Goal: Transaction & Acquisition: Book appointment/travel/reservation

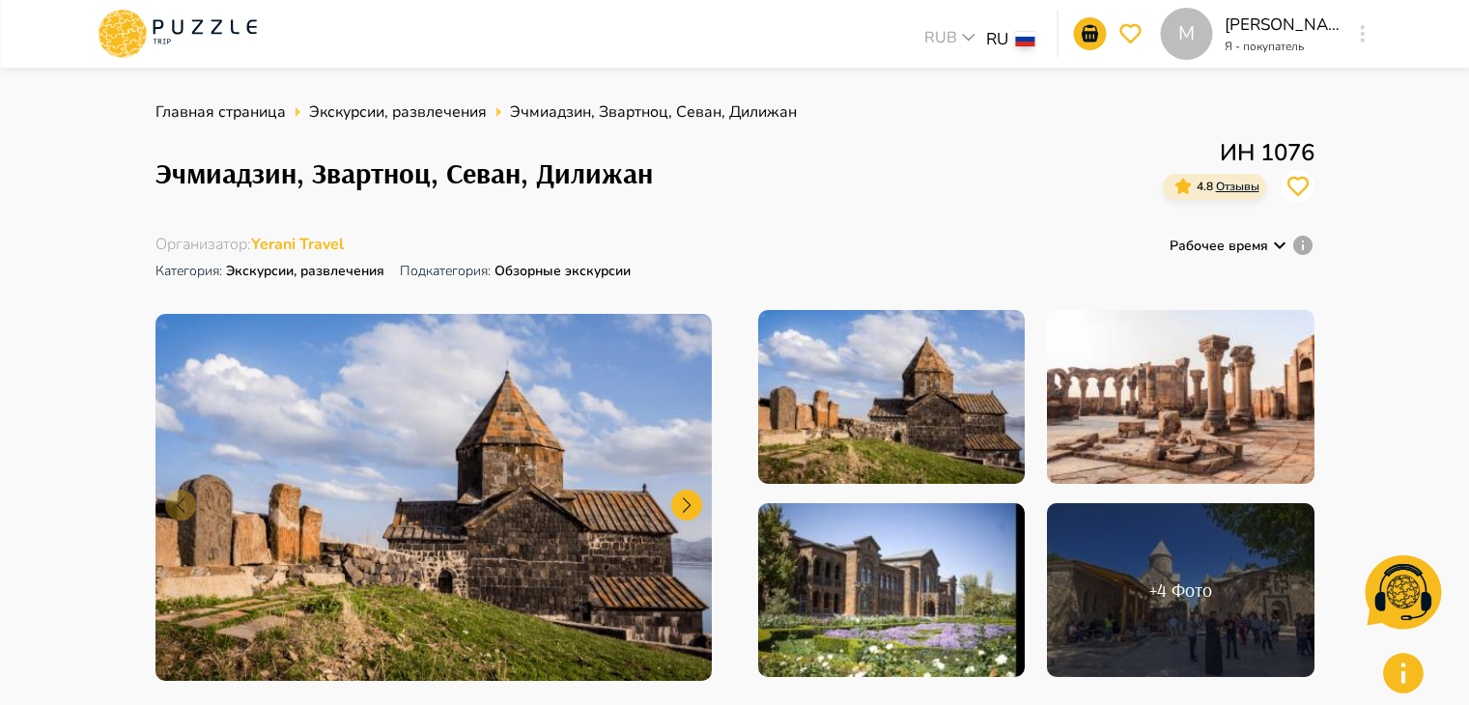
click at [689, 268] on div "Организатор : Yerani Travel Категория : Экскурсии, развлечения Подкатегория: Об…" at bounding box center [735, 260] width 1159 height 53
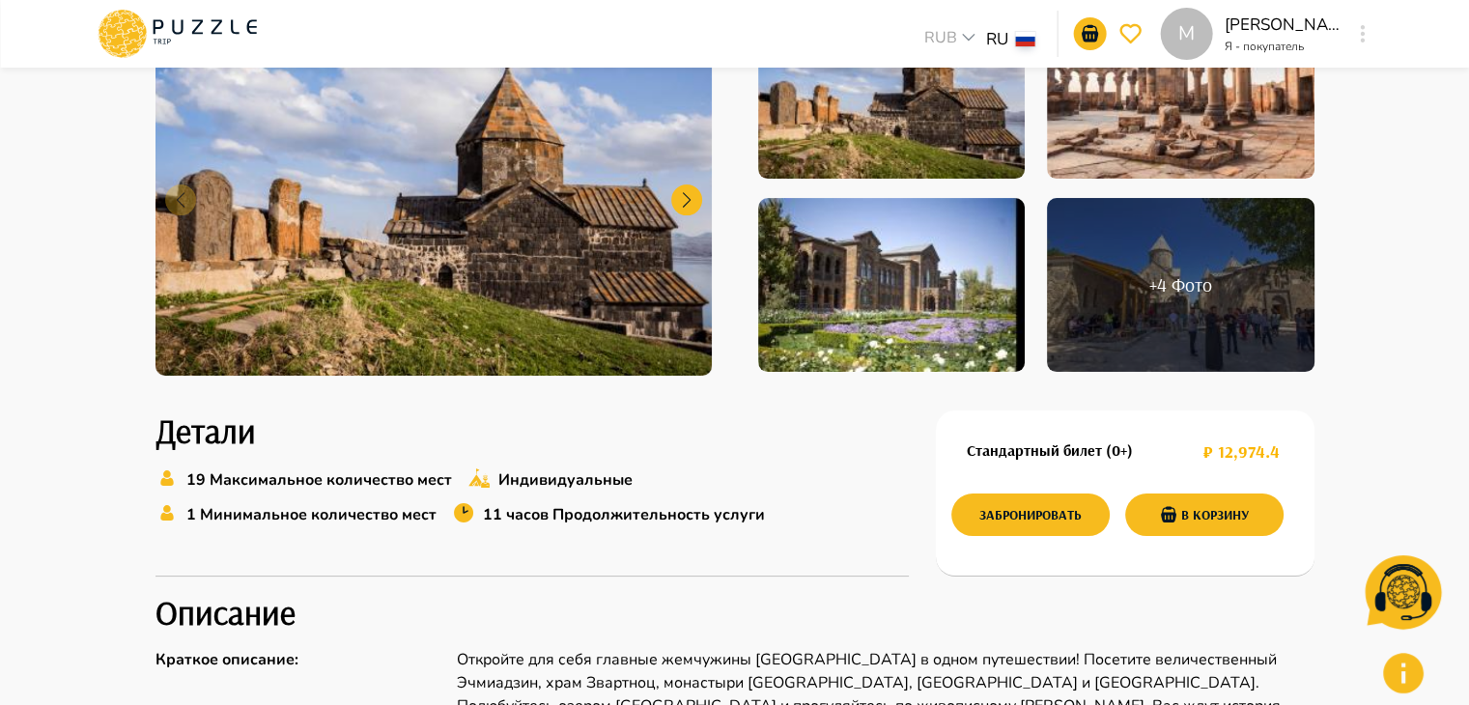
scroll to position [479, 0]
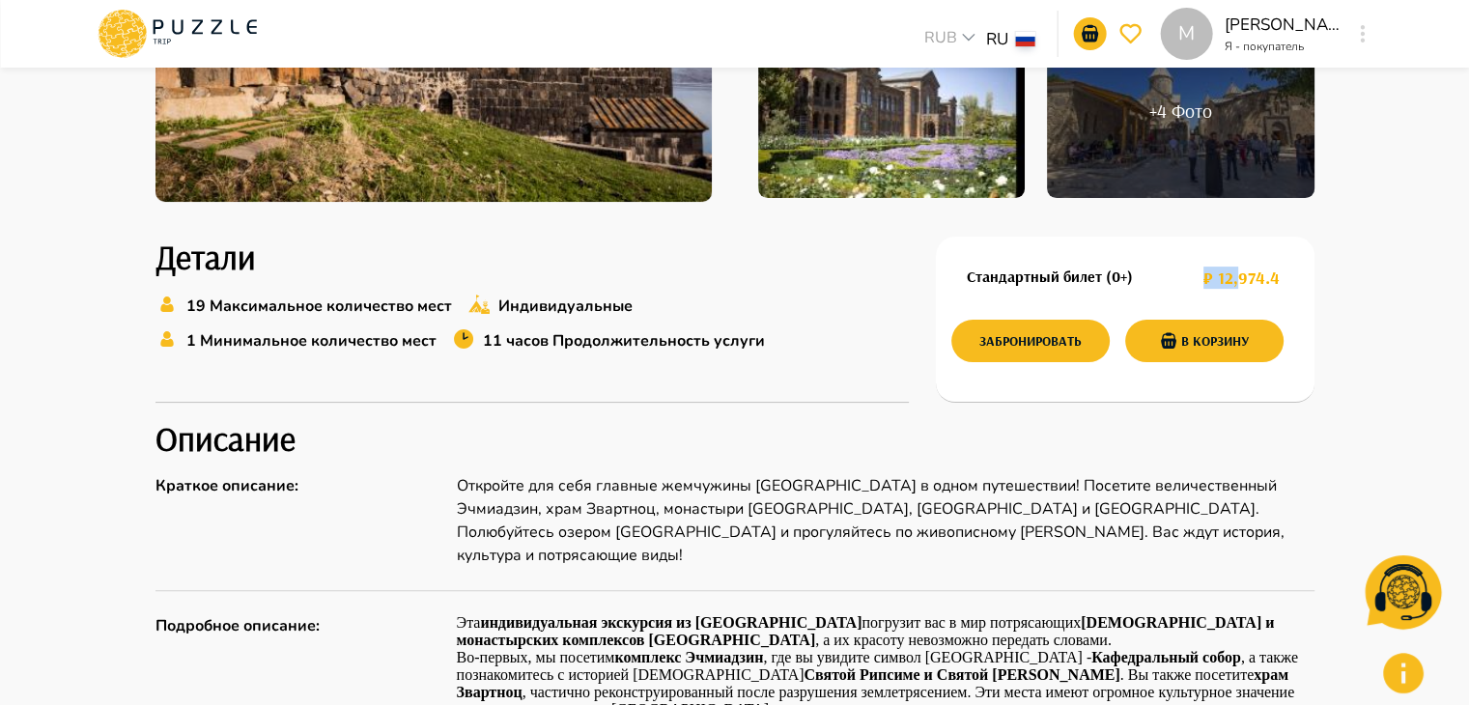
drag, startPoint x: 1201, startPoint y: 280, endPoint x: 1240, endPoint y: 276, distance: 39.8
click at [1240, 276] on div "Стандартный билет (0+) ₽ 12,974.4" at bounding box center [1124, 278] width 344 height 36
click at [1240, 276] on h1 "₽ 12,974.4" at bounding box center [1242, 278] width 76 height 20
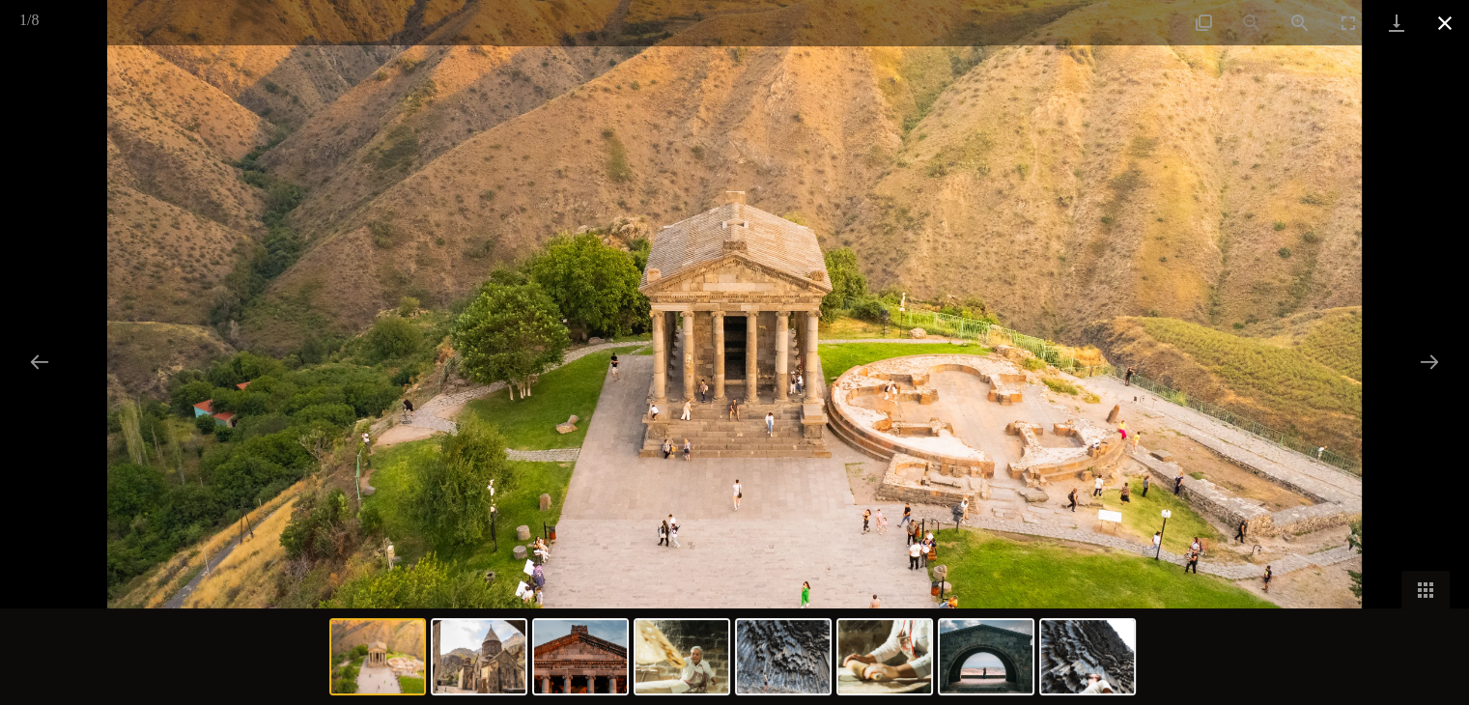
click at [1440, 34] on button "Close gallery" at bounding box center [1445, 22] width 48 height 45
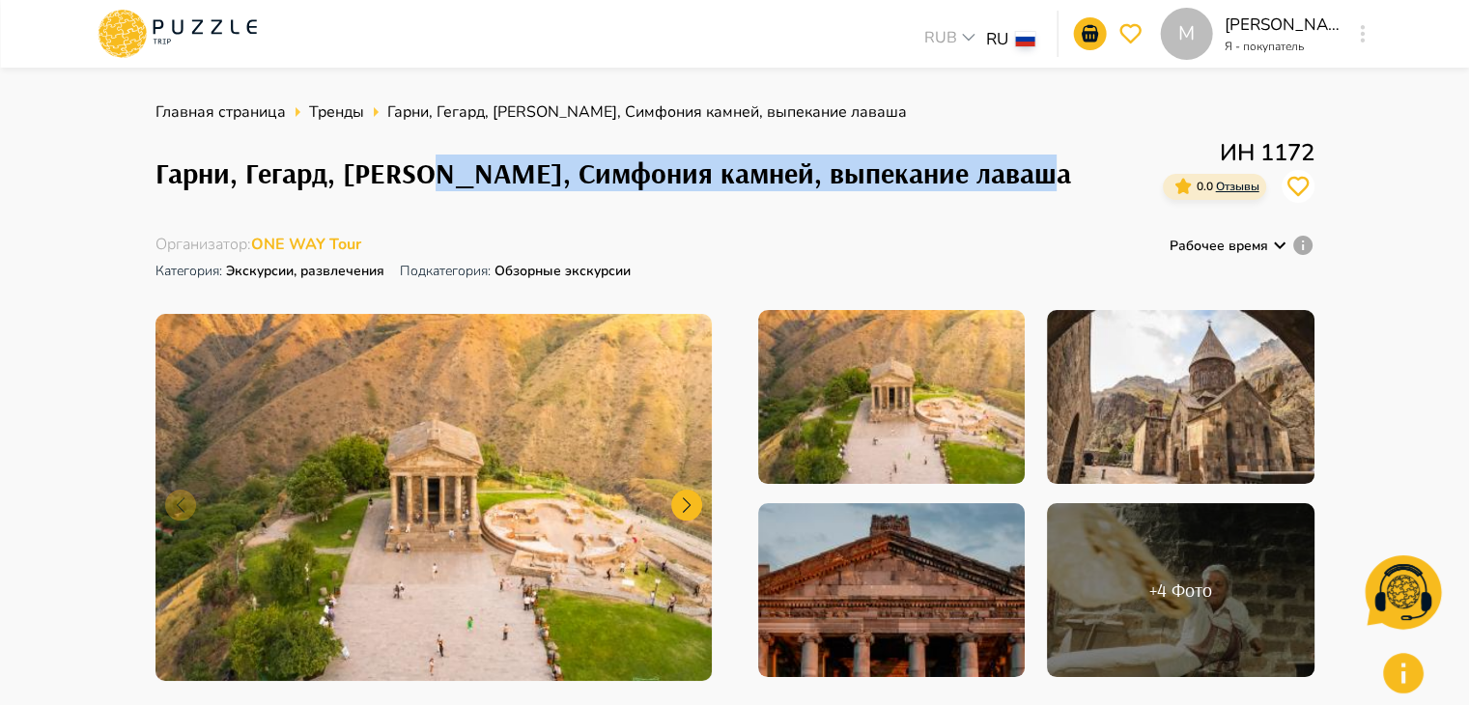
drag, startPoint x: 1038, startPoint y: 172, endPoint x: 440, endPoint y: 147, distance: 599.5
click at [440, 147] on div "Гарни, Гегард, Арка Чаренца, Симфония камней, выпекание лаваша ИН 1172 0.0 Отзы…" at bounding box center [735, 172] width 1159 height 75
click at [708, 161] on h1 "Гарни, Гегард, Арка Чаренца, Симфония камней, выпекание лаваша" at bounding box center [614, 173] width 916 height 34
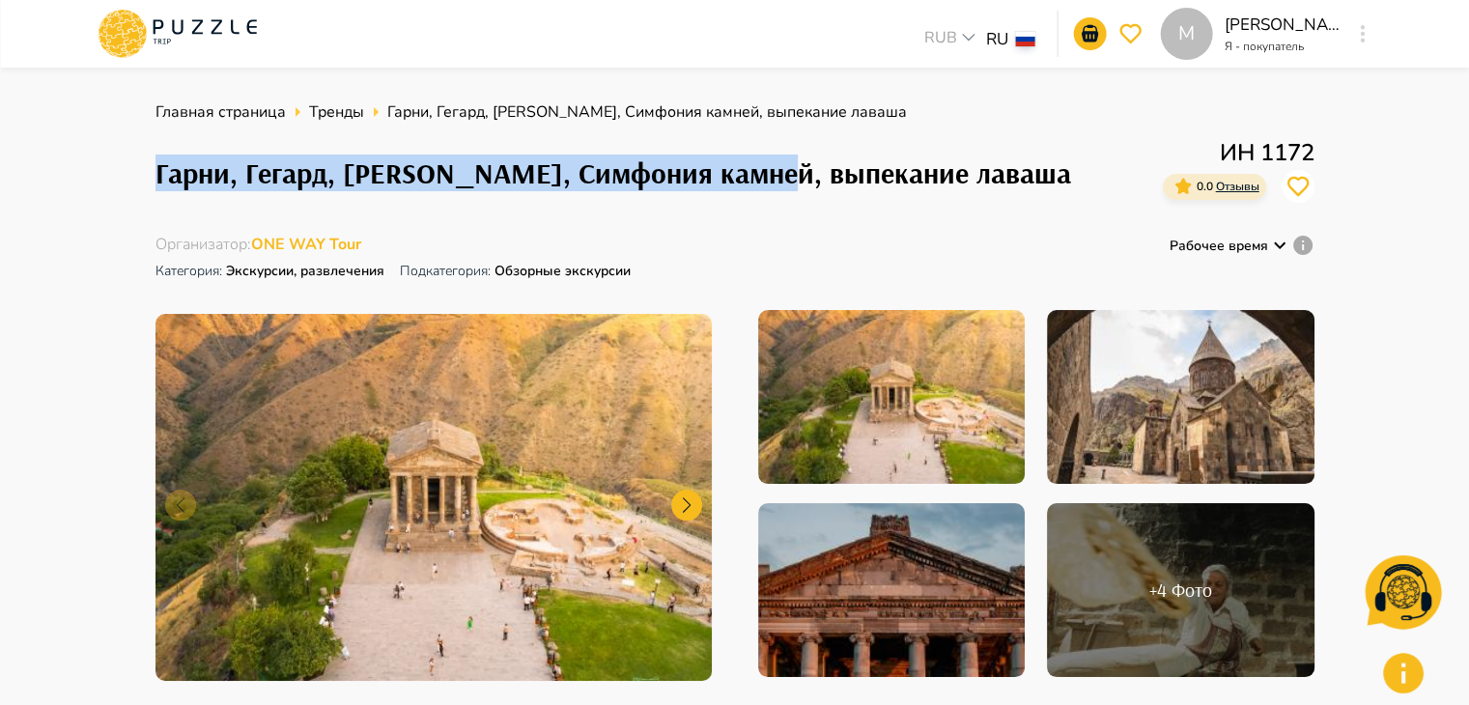
drag, startPoint x: 769, startPoint y: 182, endPoint x: 141, endPoint y: 187, distance: 628.0
copy h1 "Гарни, Гегард, Арка Чаренца, Симфония камней"
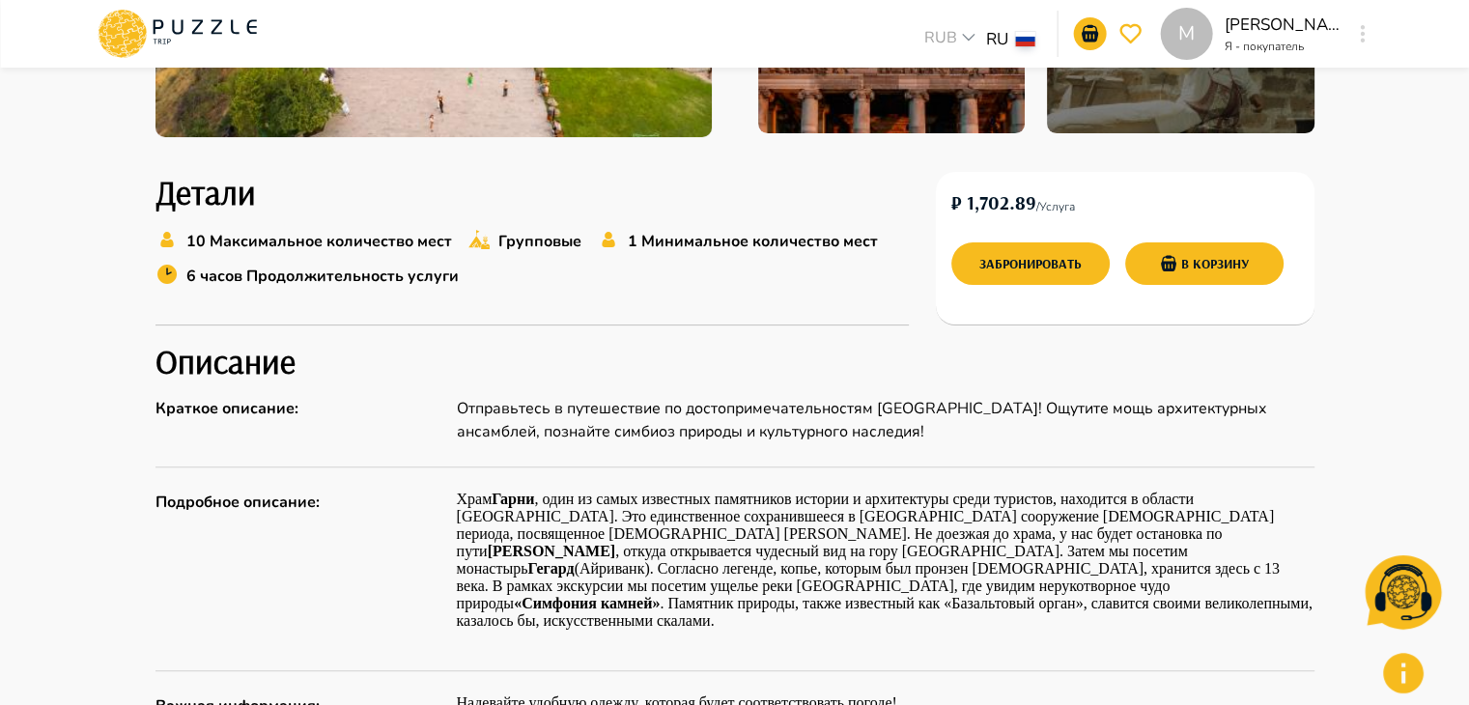
scroll to position [543, 0]
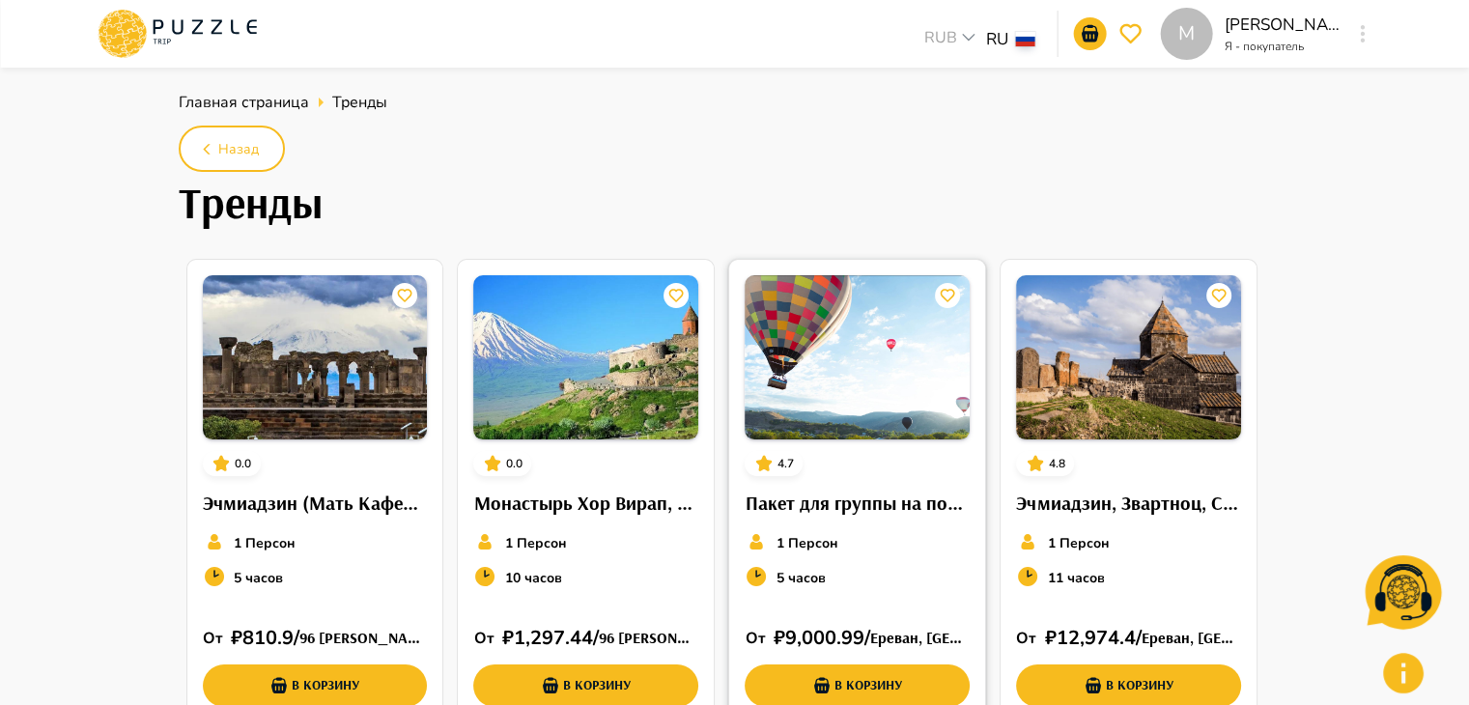
click at [882, 410] on img at bounding box center [857, 357] width 225 height 164
click at [263, 152] on button "Назад" at bounding box center [232, 149] width 106 height 46
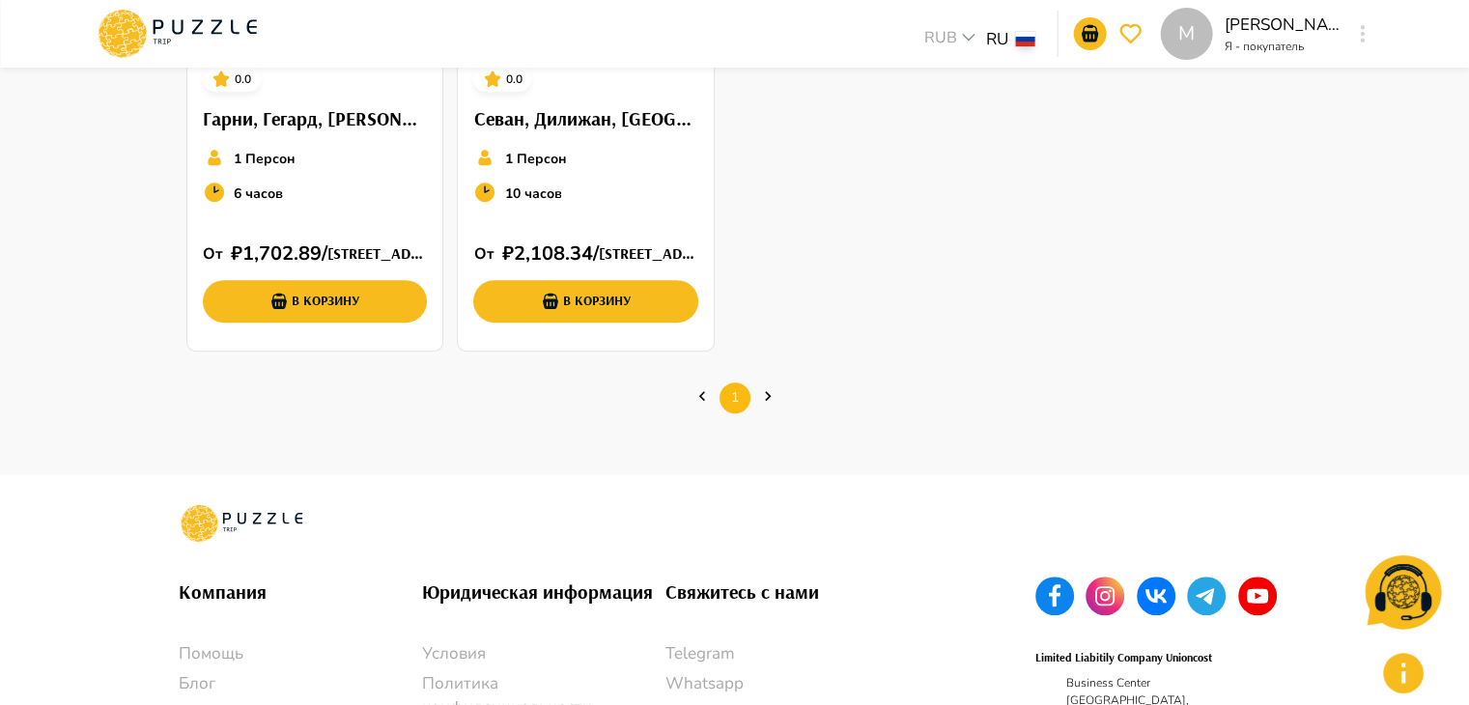
scroll to position [893, 0]
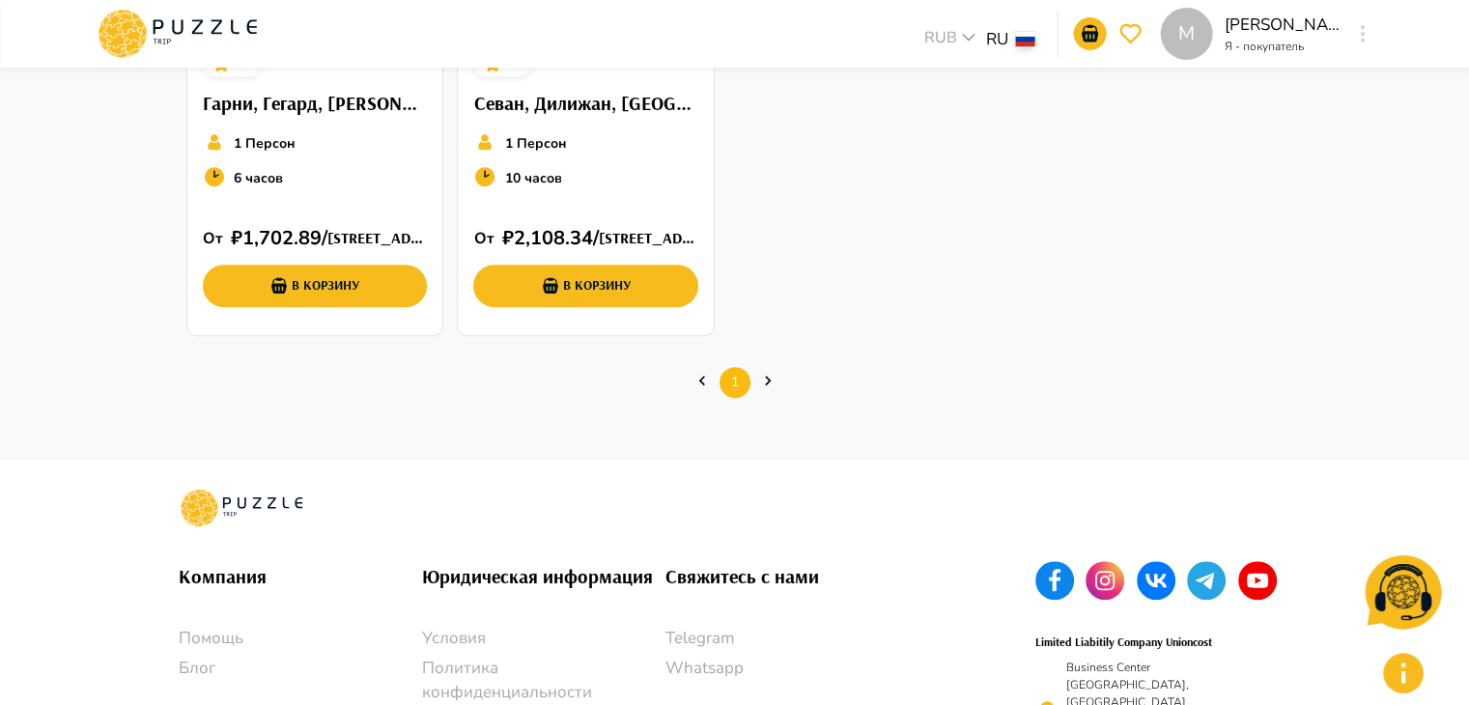
click at [263, 152] on p "1 Персон" at bounding box center [265, 143] width 62 height 20
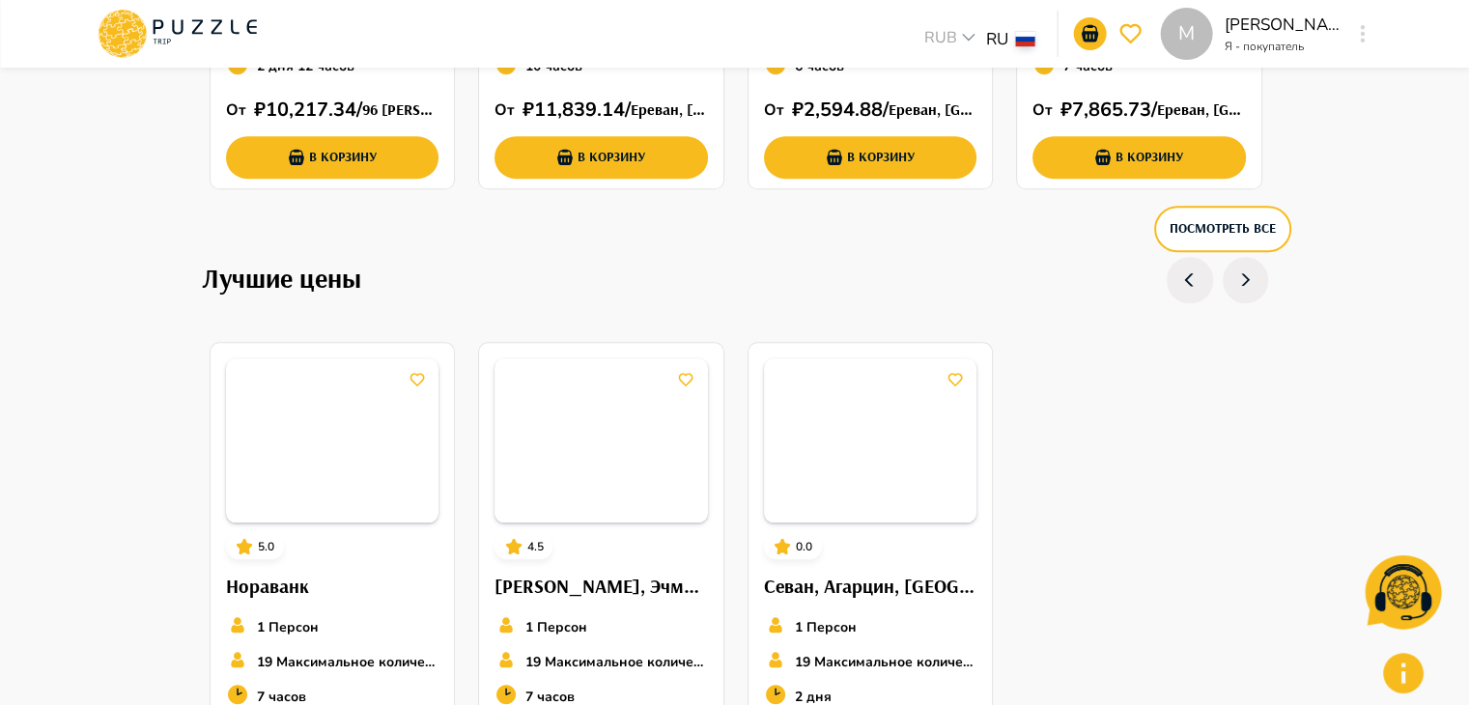
scroll to position [1409, 0]
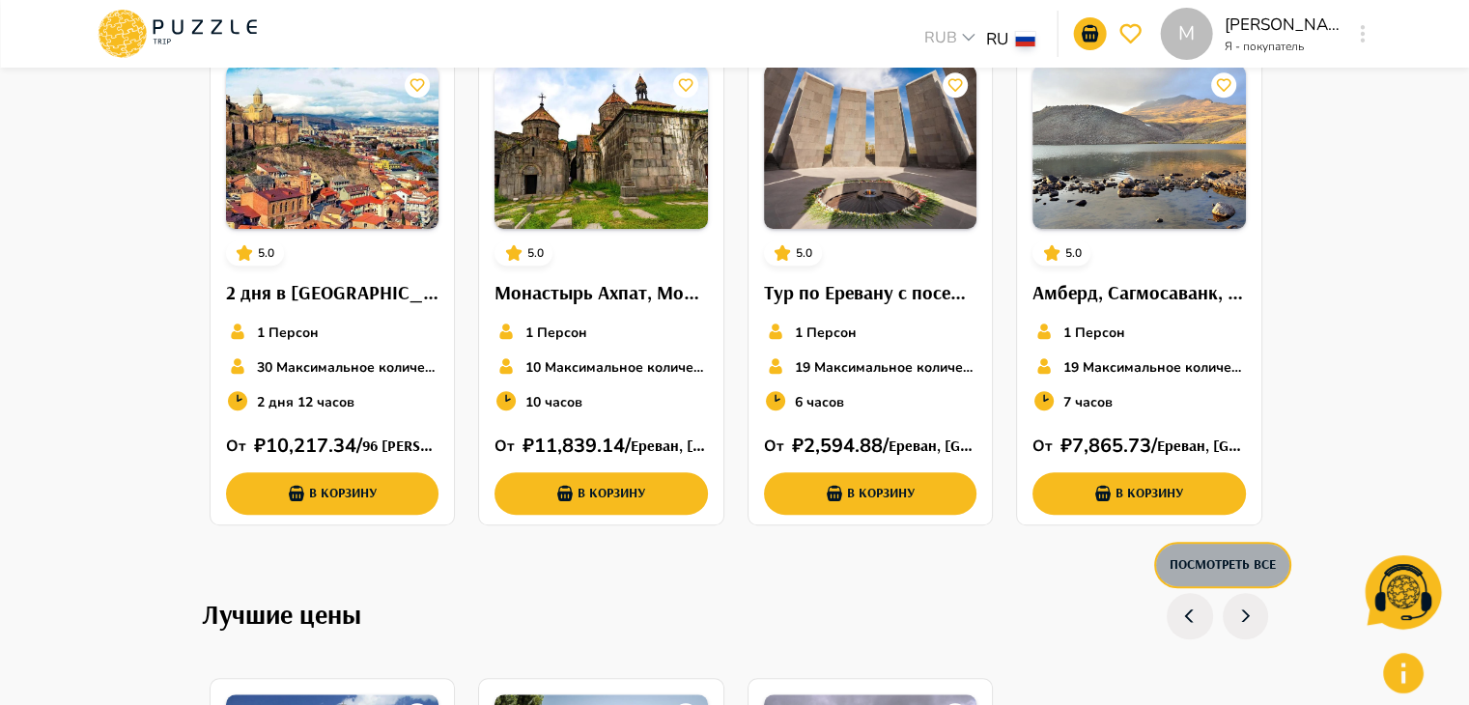
click at [1228, 565] on button "Посмотреть все" at bounding box center [1222, 565] width 137 height 46
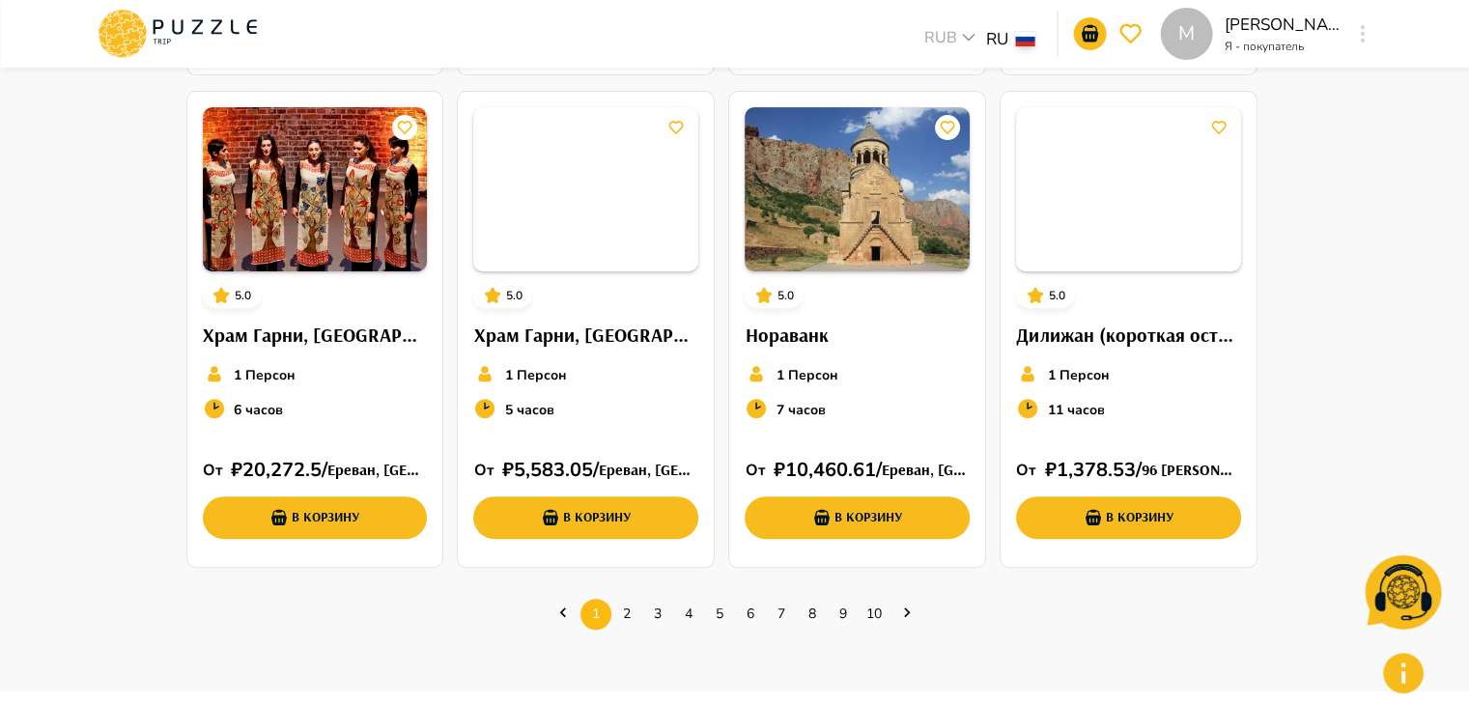
scroll to position [796, 0]
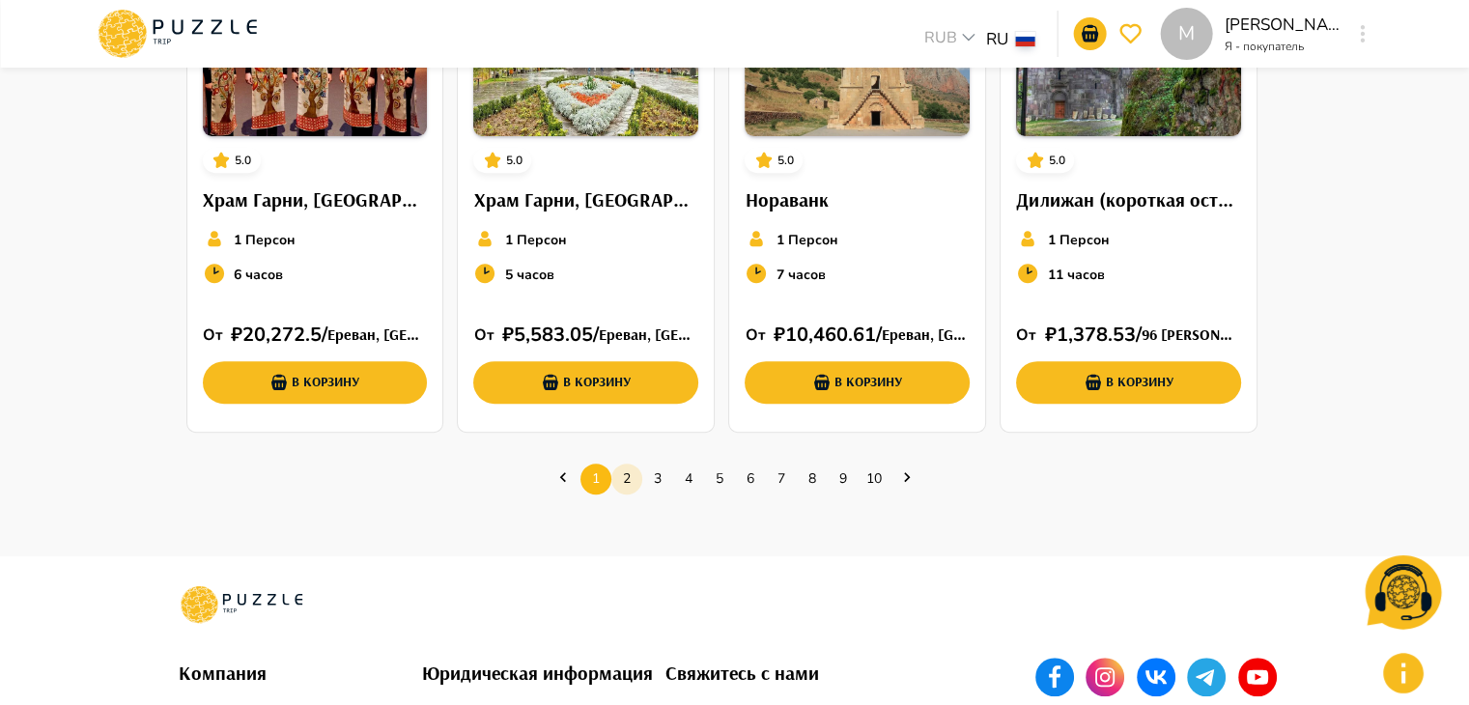
click at [638, 481] on link "2" at bounding box center [627, 479] width 31 height 30
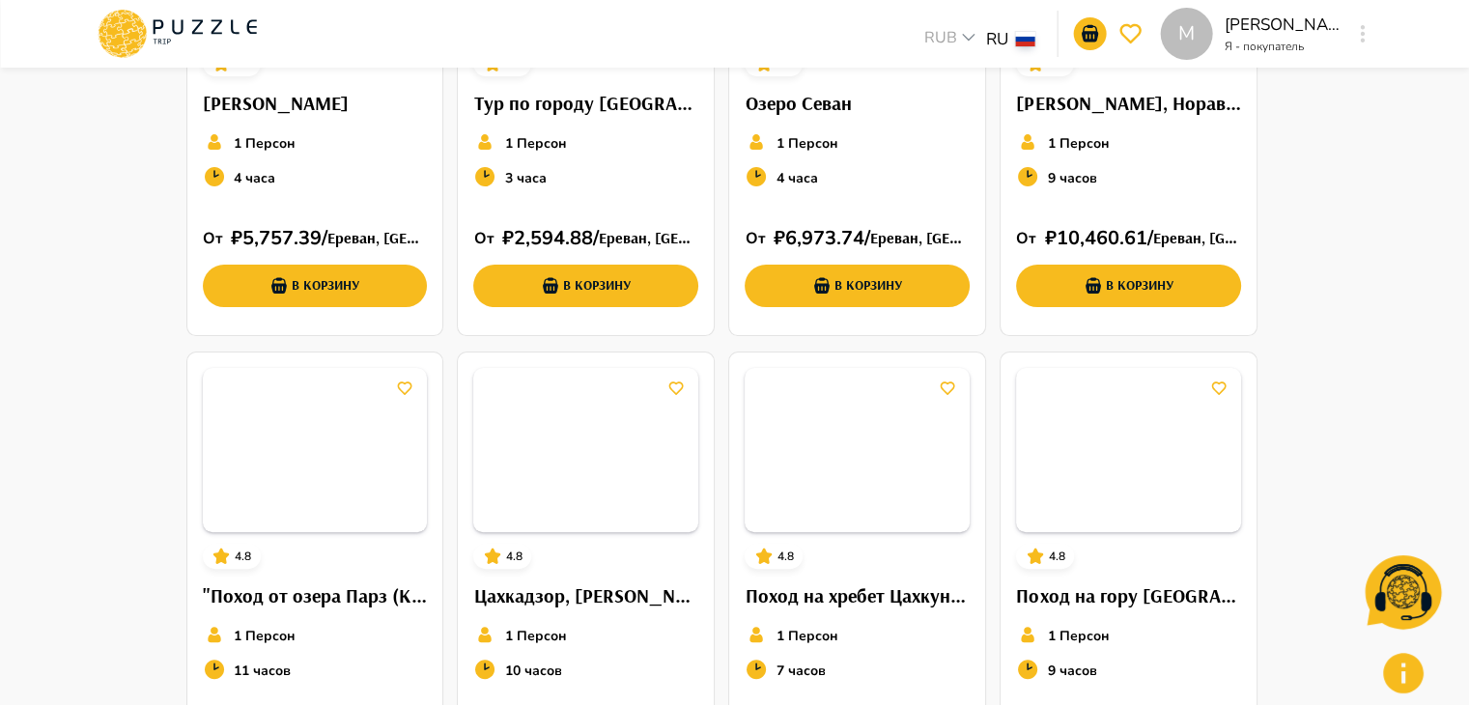
scroll to position [694, 0]
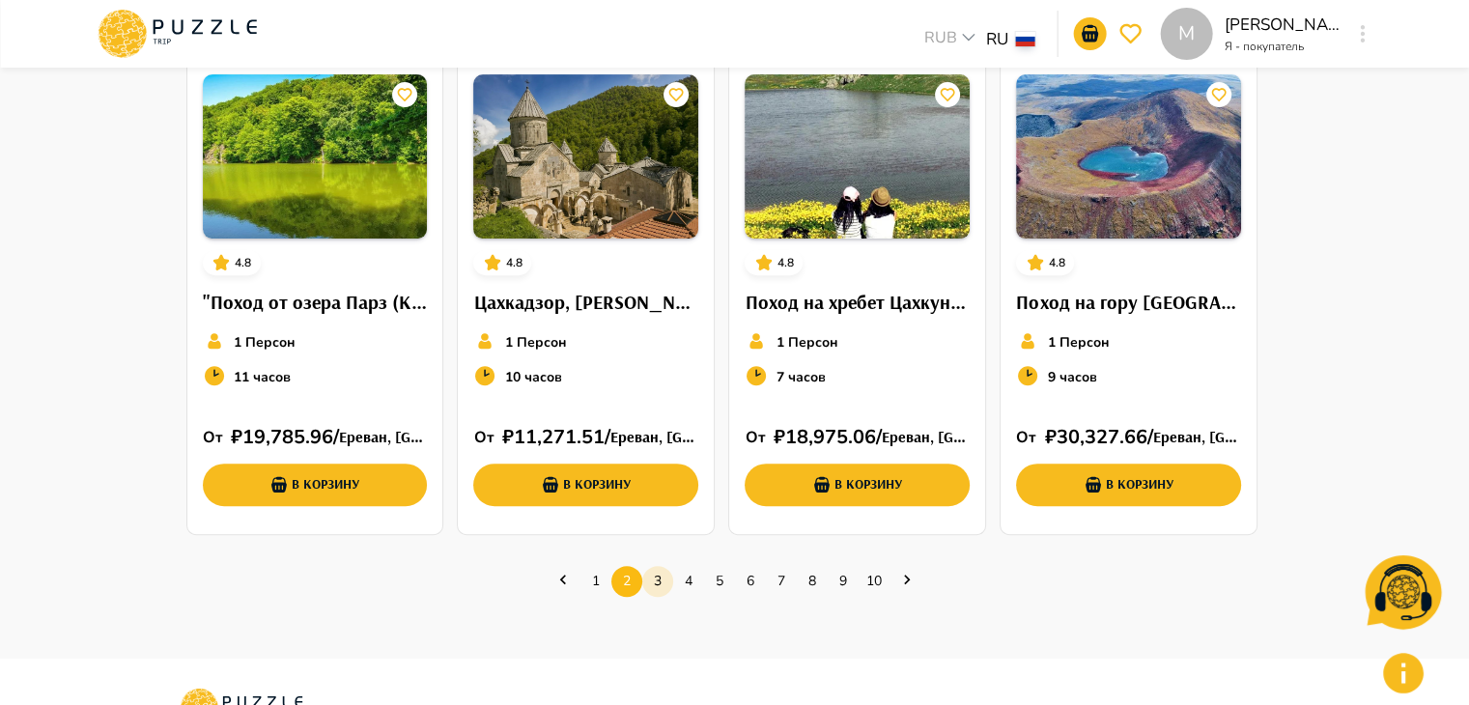
click at [664, 586] on link "3" at bounding box center [657, 581] width 31 height 30
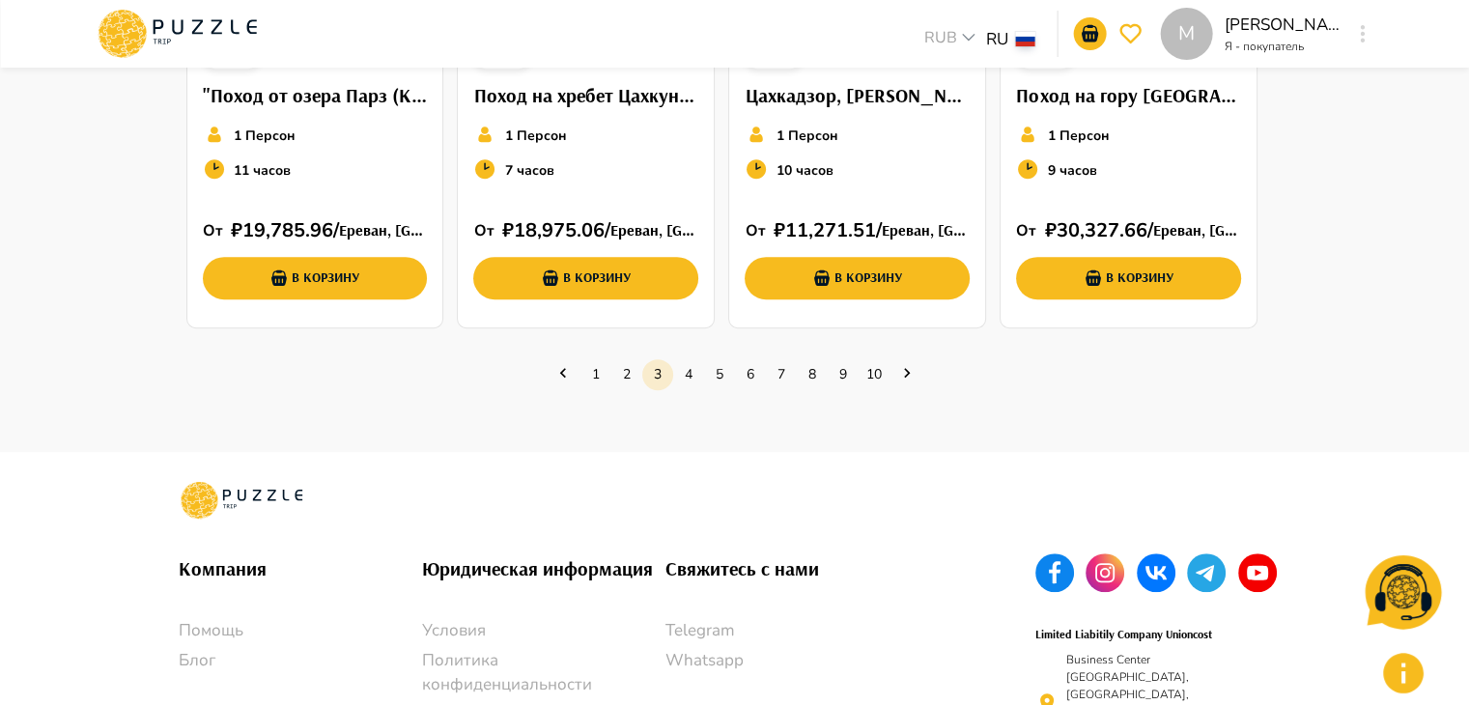
scroll to position [900, 0]
click at [695, 368] on link "4" at bounding box center [688, 374] width 31 height 30
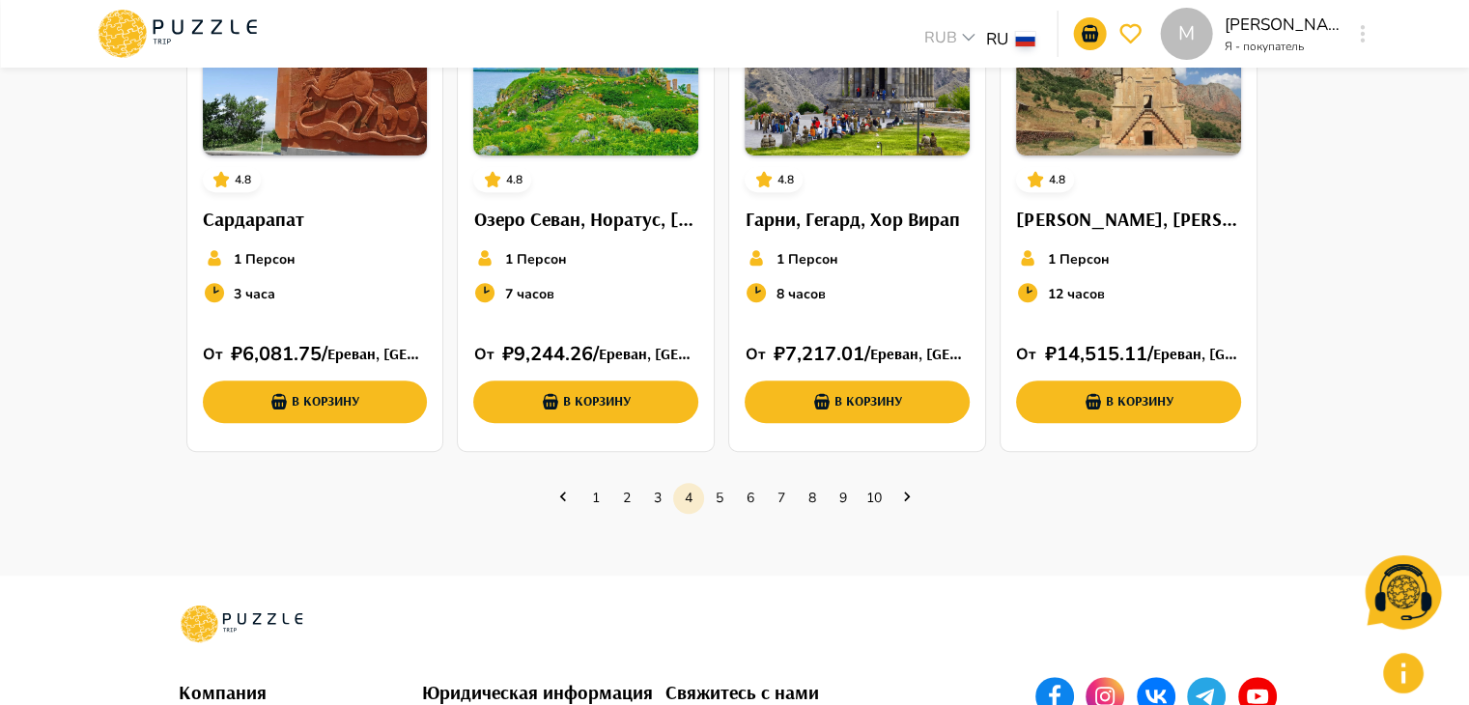
scroll to position [883, 0]
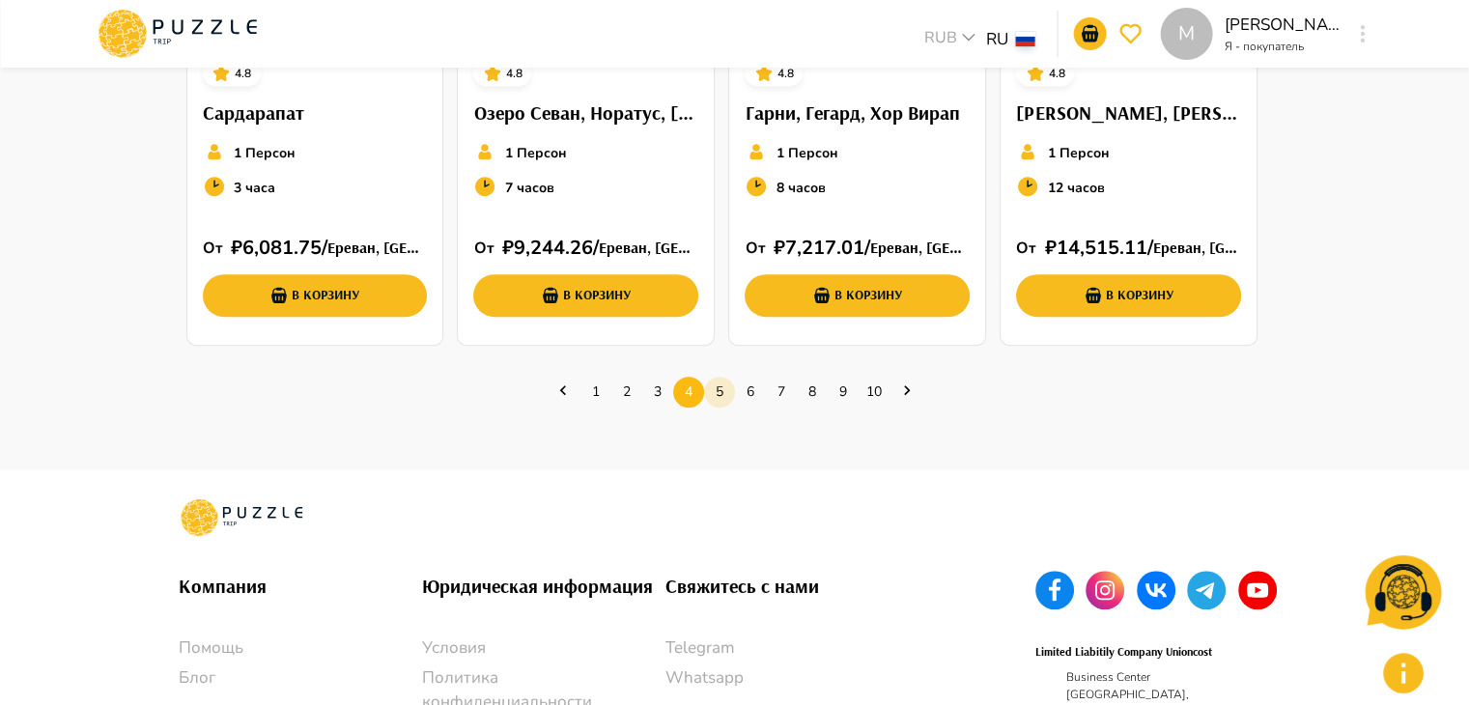
click at [711, 389] on link "5" at bounding box center [719, 392] width 31 height 30
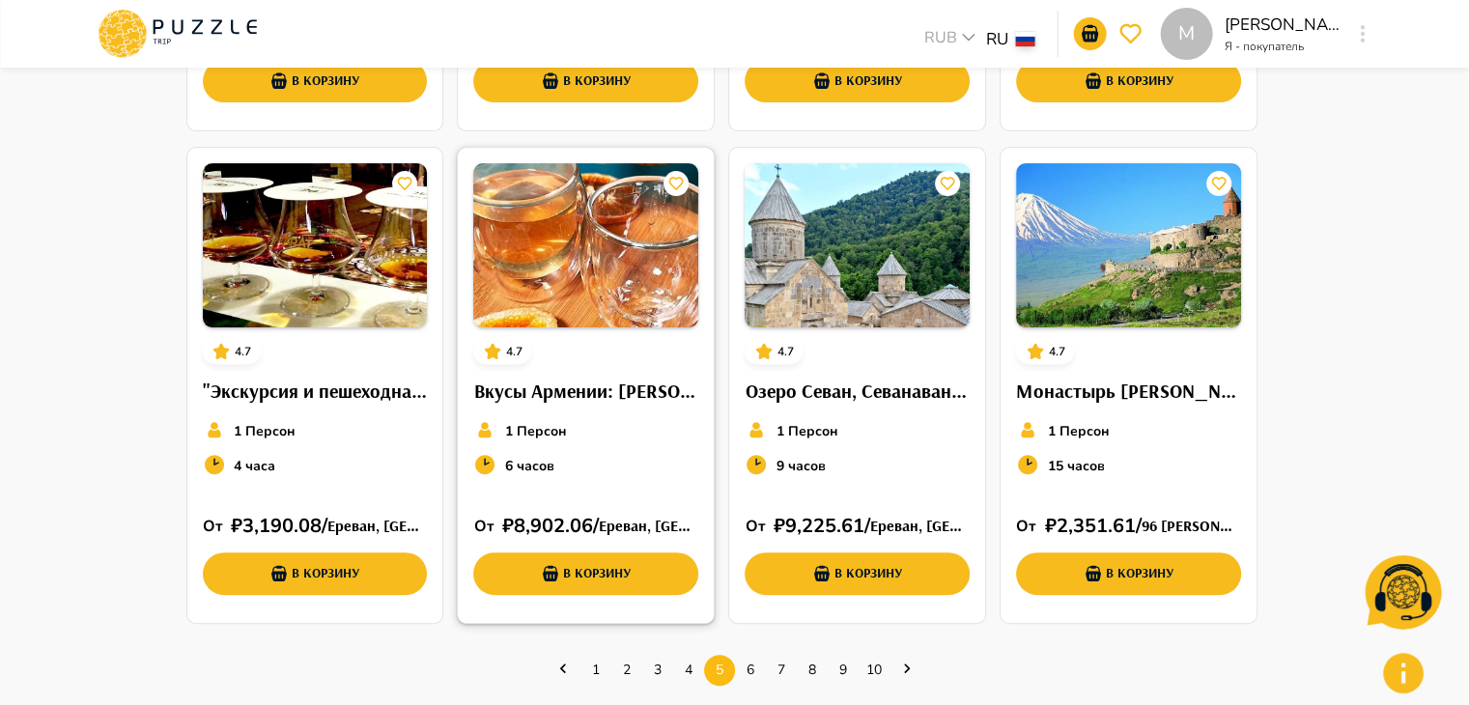
scroll to position [645, 0]
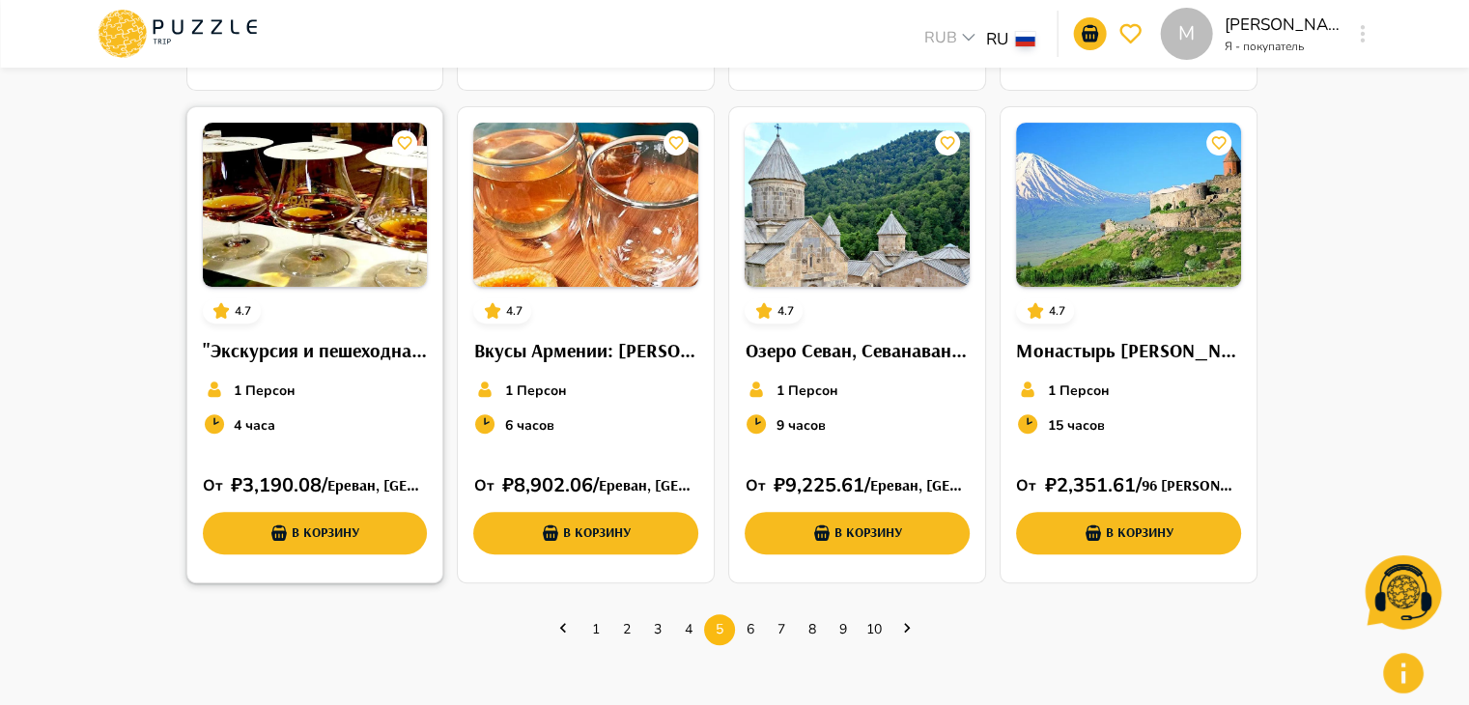
click at [363, 238] on img at bounding box center [315, 205] width 225 height 164
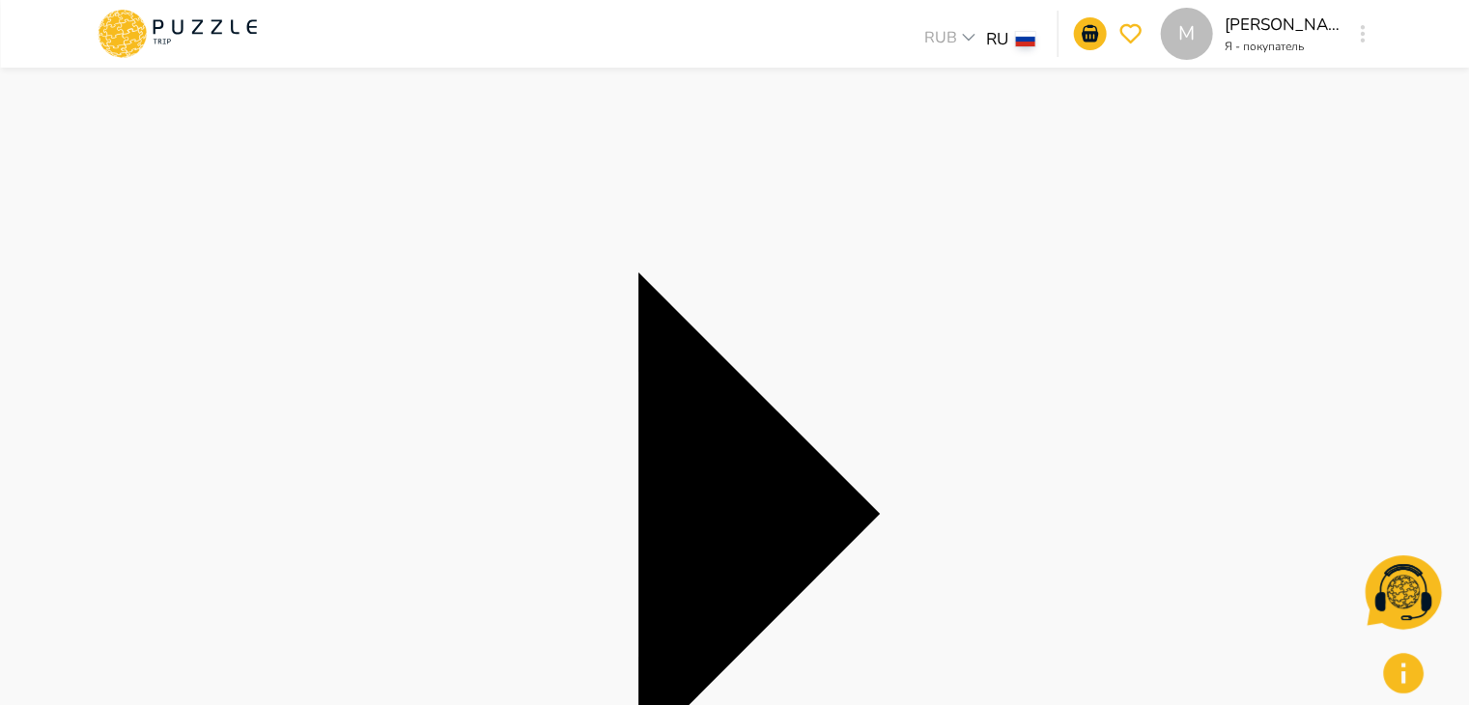
scroll to position [189, 0]
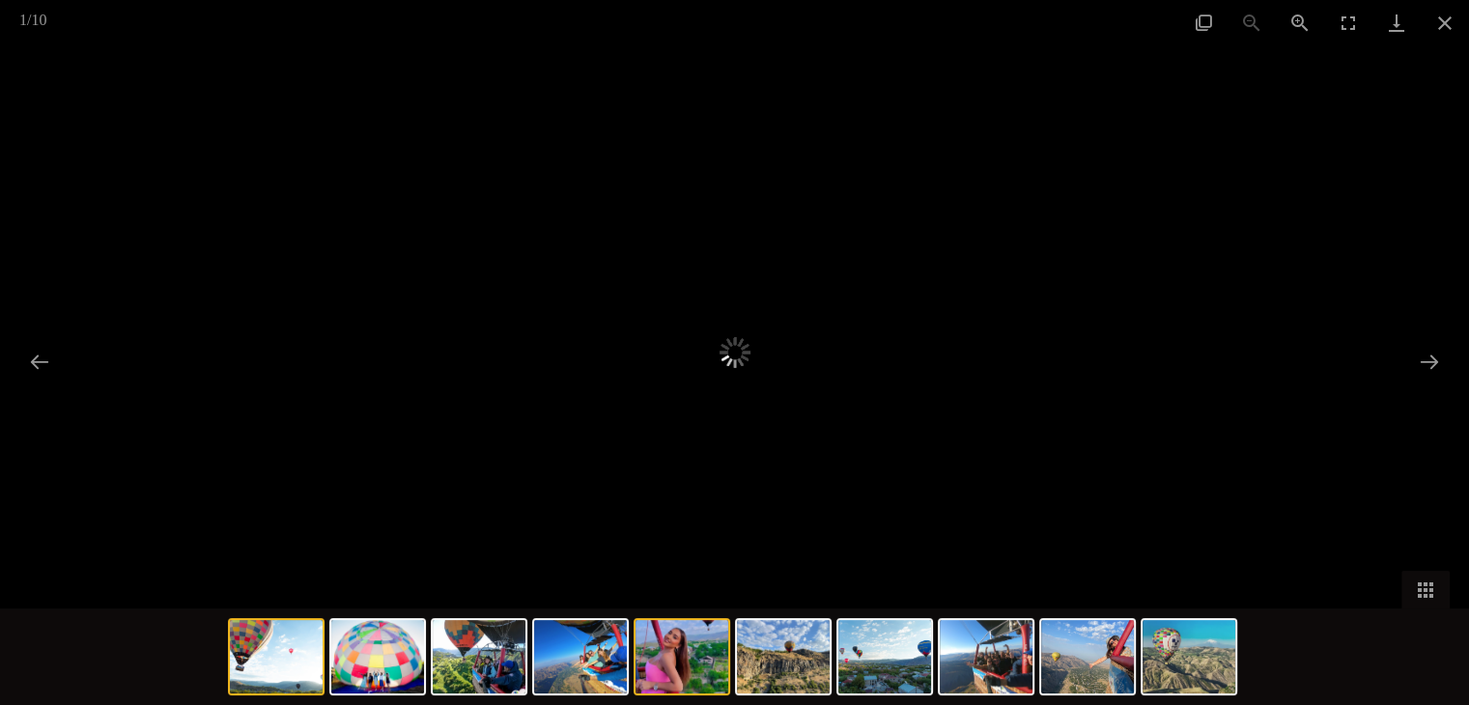
click at [697, 661] on img at bounding box center [682, 656] width 93 height 73
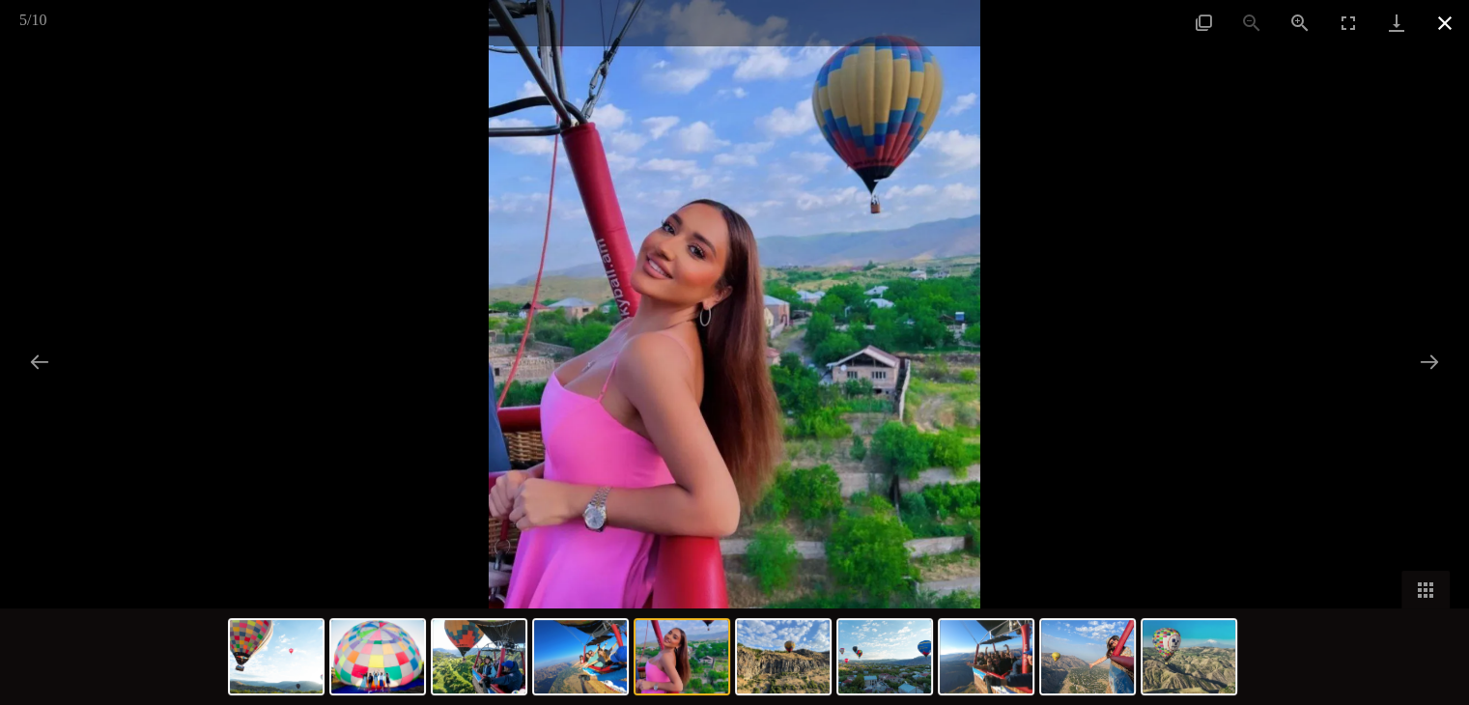
click at [1457, 16] on button "Close gallery" at bounding box center [1445, 22] width 48 height 45
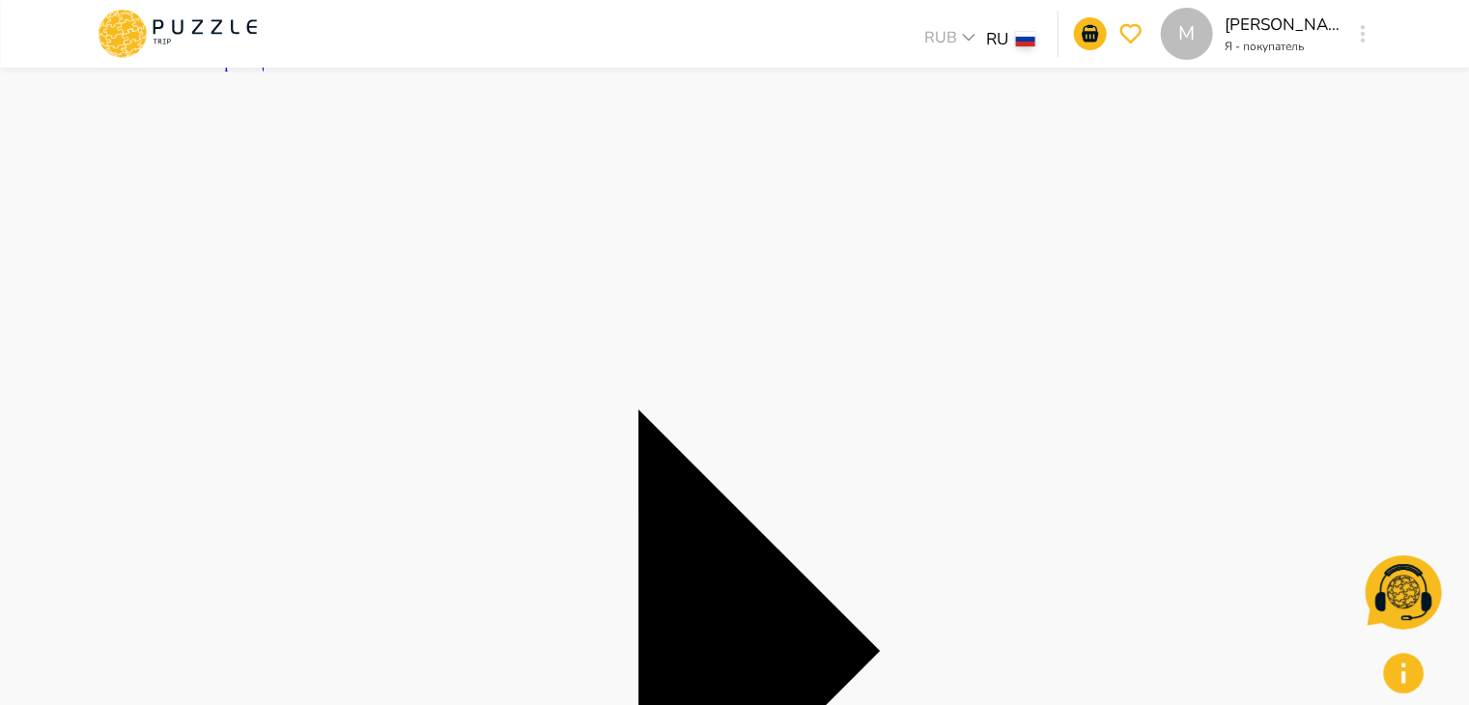
scroll to position [49, 0]
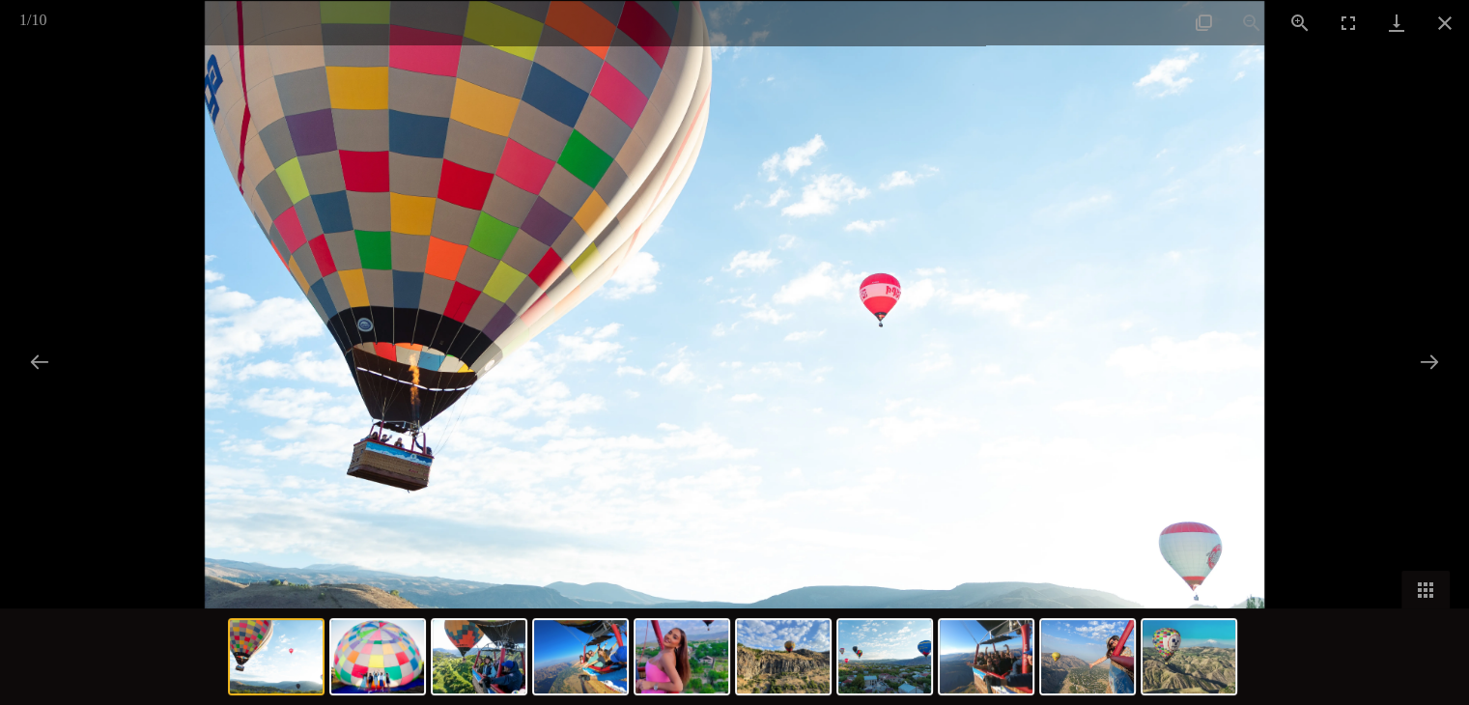
click at [1333, 344] on div at bounding box center [734, 352] width 1469 height 705
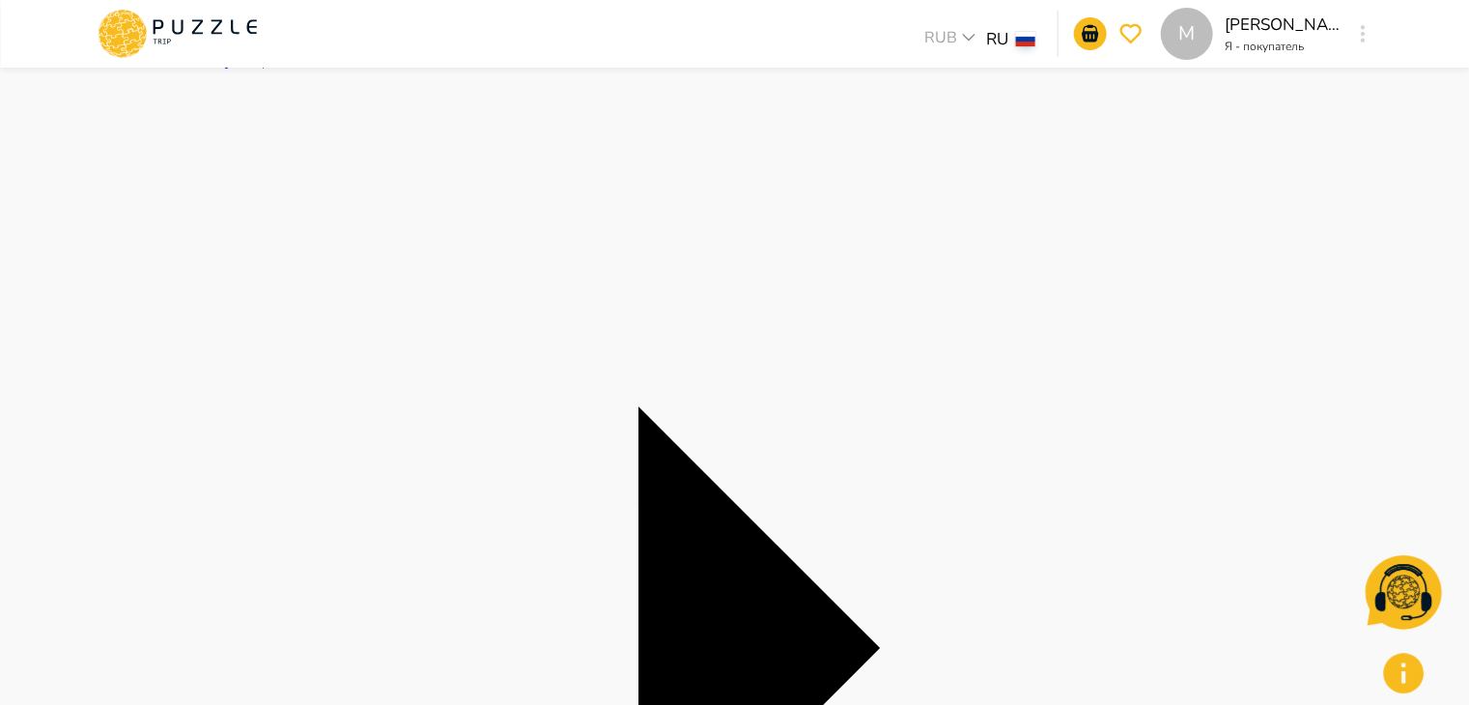
click at [1445, 24] on div "M RUB *** RU ** M Mike undefined Я - покупатель M" at bounding box center [734, 34] width 1469 height 68
drag, startPoint x: 425, startPoint y: 122, endPoint x: 891, endPoint y: 152, distance: 466.6
copy h1 "полет на воздушном шаре"
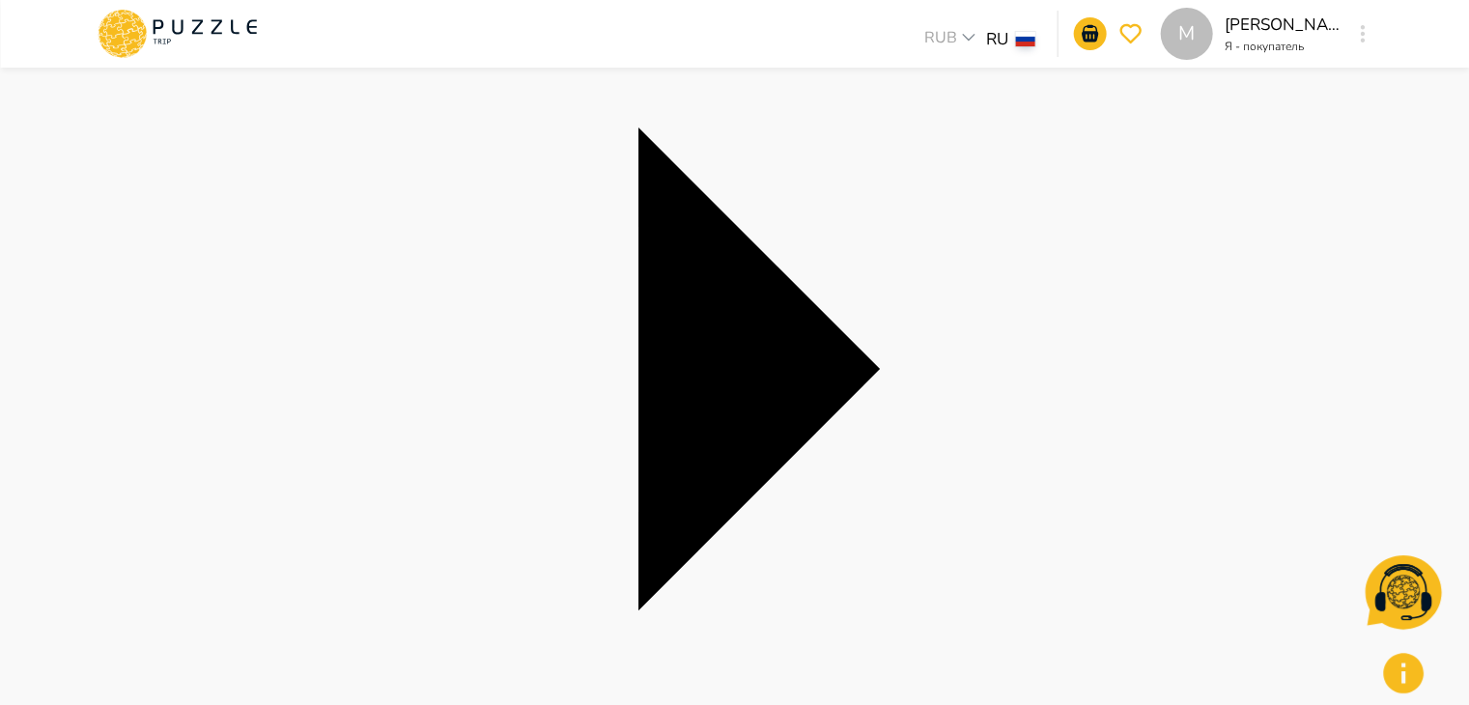
scroll to position [563, 0]
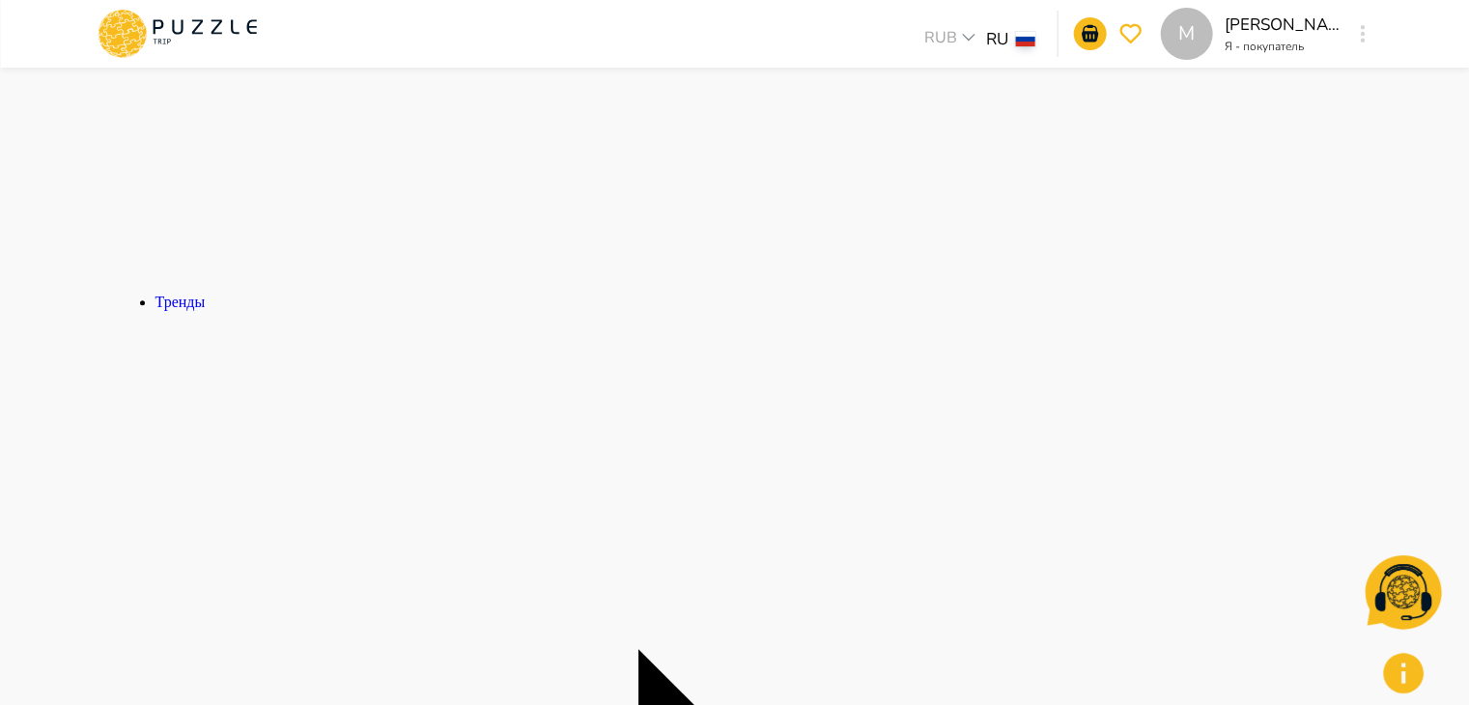
scroll to position [988, 0]
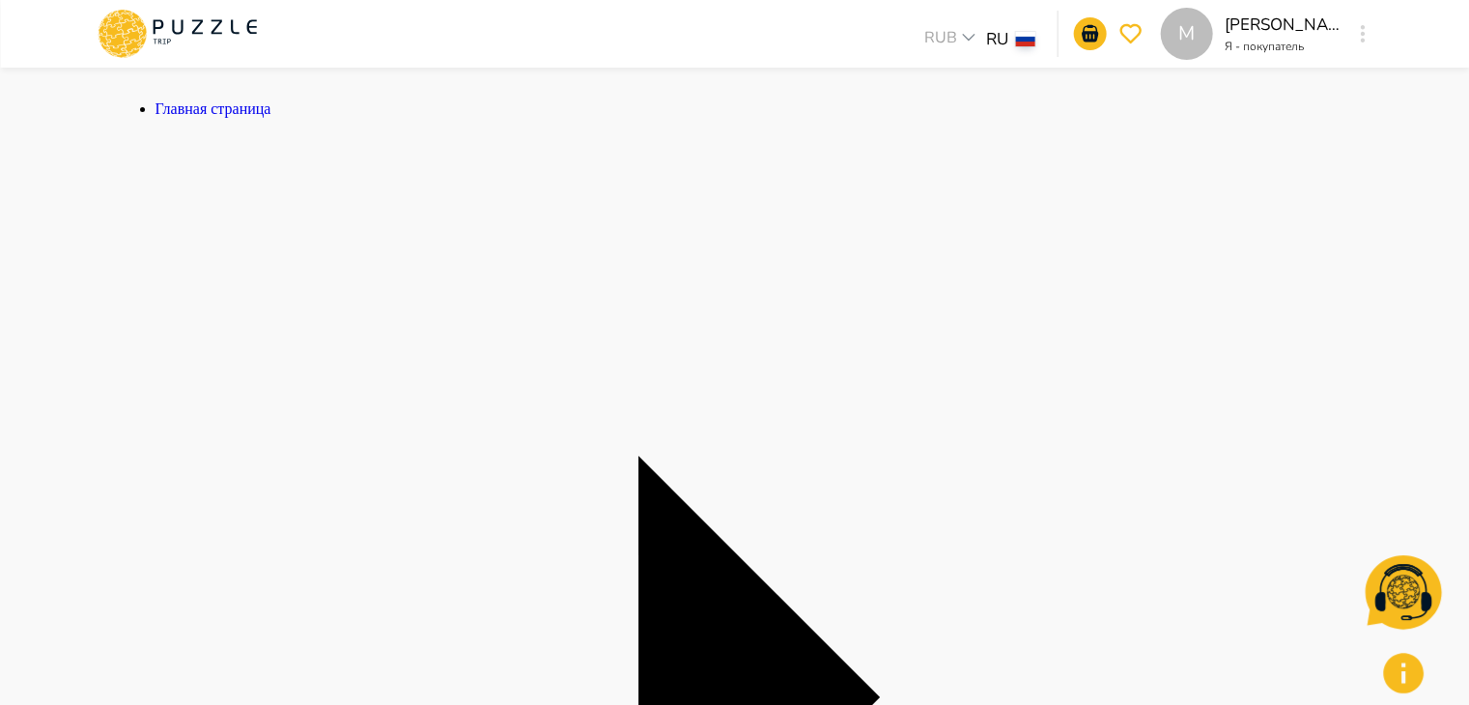
drag, startPoint x: 767, startPoint y: 159, endPoint x: 1045, endPoint y: 157, distance: 278.2
copy h1 "завод бренди АРАРАТ"
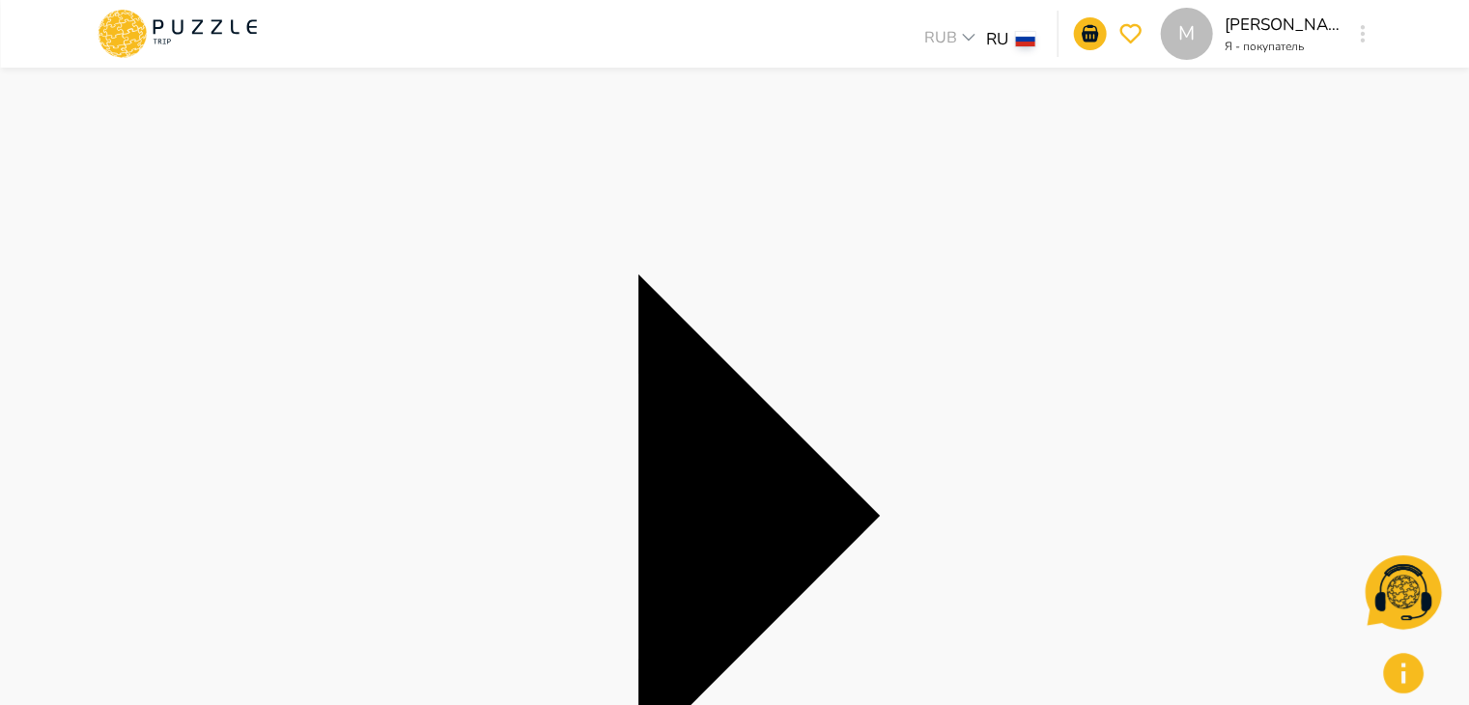
scroll to position [184, 0]
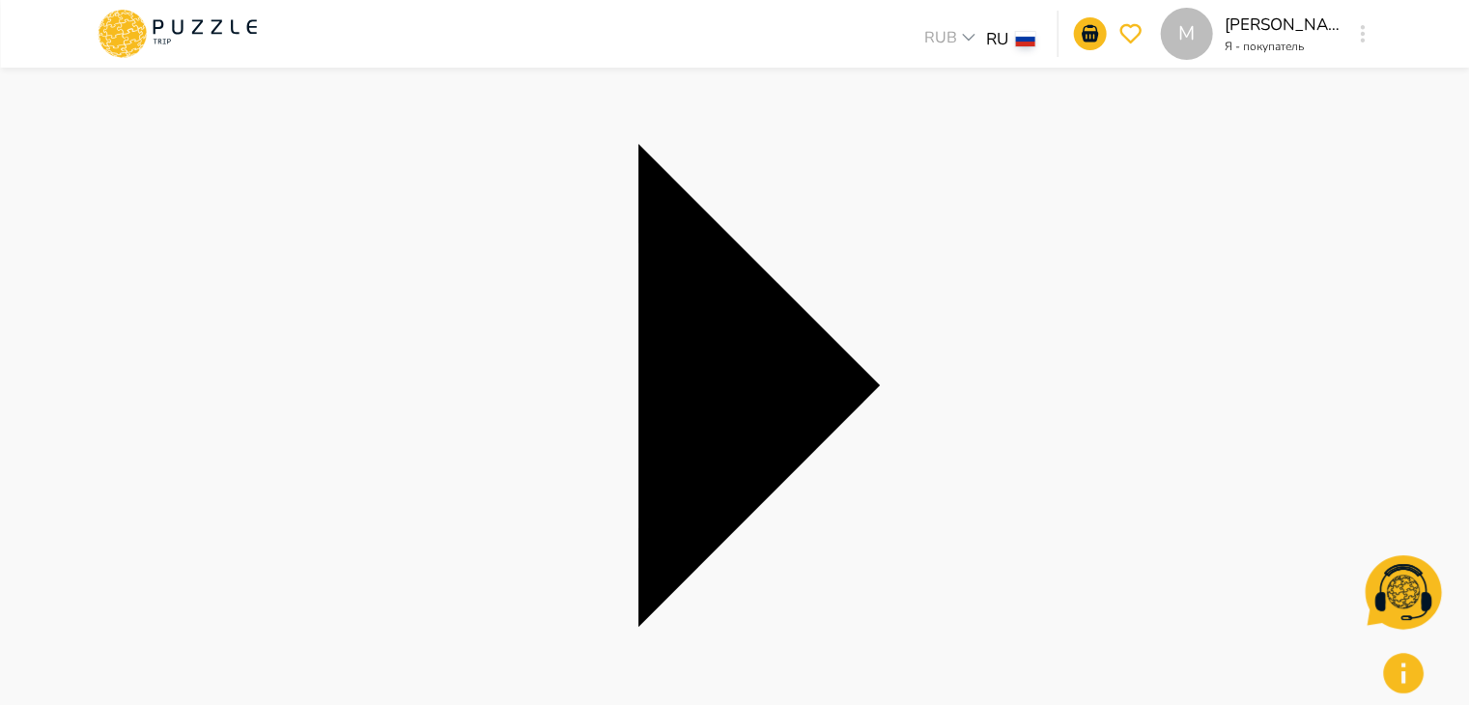
scroll to position [309, 0]
